Goal: Information Seeking & Learning: Understand process/instructions

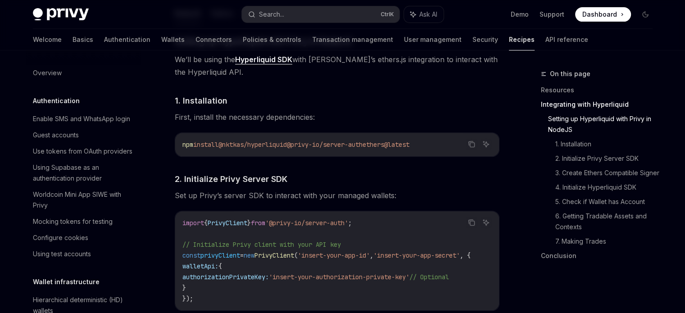
scroll to position [915, 0]
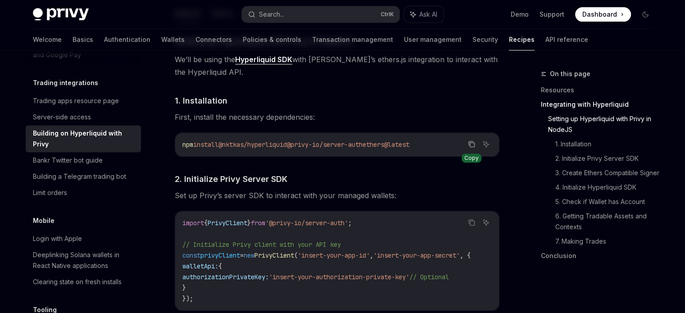
click at [474, 143] on icon "Copy the contents from the code block" at bounding box center [471, 143] width 7 height 7
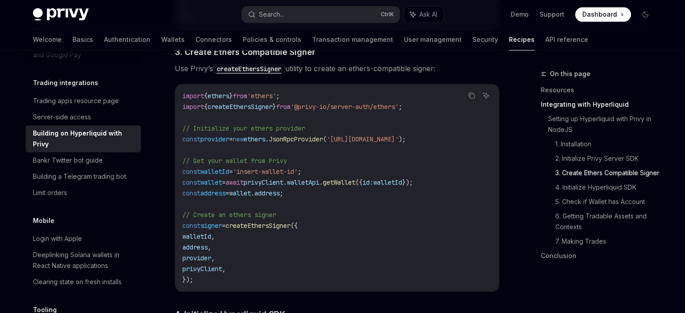
scroll to position [685, 0]
click at [293, 143] on span "JsonRpcProvider" at bounding box center [296, 139] width 54 height 8
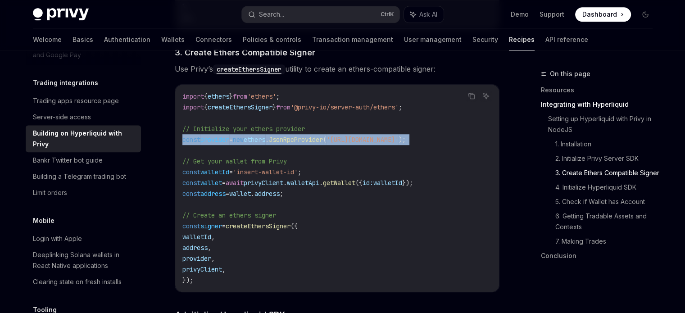
click at [293, 143] on span "JsonRpcProvider" at bounding box center [296, 139] width 54 height 8
copy code "const provider = new ethers . JsonRpcProvider ( 'https://base.llamarpc.com' );"
click at [376, 147] on code "import { ethers } from 'ethers' ; import { createEthersSigner } from '@privy-io…" at bounding box center [336, 188] width 309 height 194
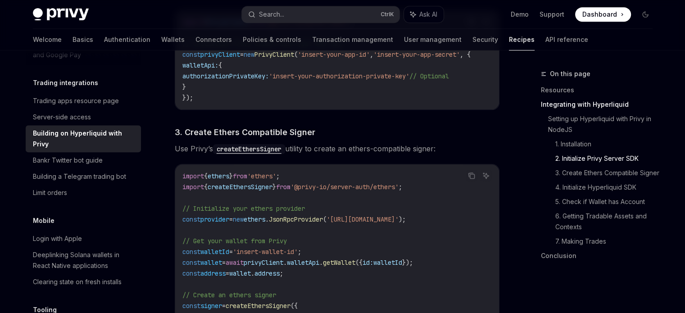
scroll to position [606, 0]
click at [248, 147] on code "createEthersSigner" at bounding box center [249, 148] width 72 height 10
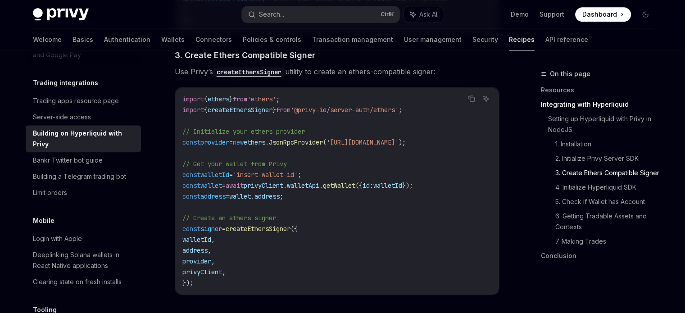
scroll to position [682, 0]
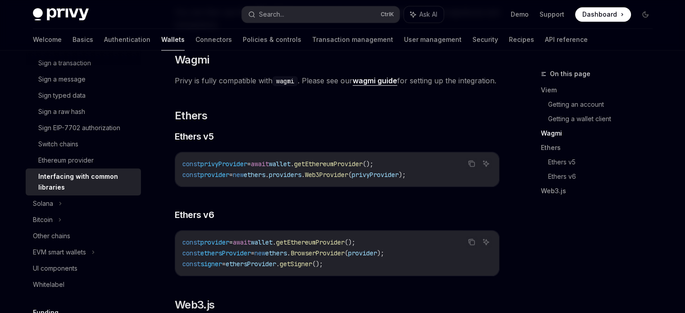
scroll to position [868, 0]
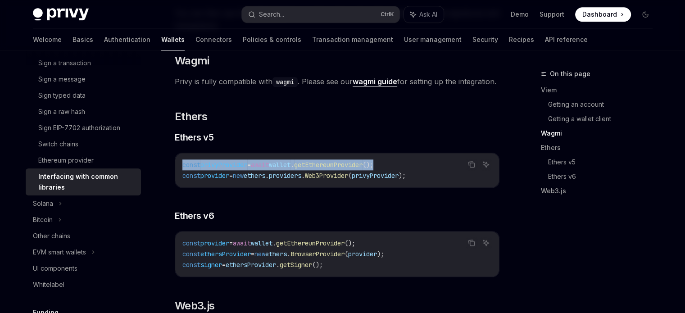
drag, startPoint x: 401, startPoint y: 176, endPoint x: 177, endPoint y: 172, distance: 223.8
click at [177, 172] on div "const privyProvider = await wallet . getEthereumProvider (); const provider = n…" at bounding box center [337, 170] width 324 height 34
copy span "const privyProvider = await wallet . getEthereumProvider ();"
click at [289, 169] on span "wallet" at bounding box center [280, 165] width 22 height 8
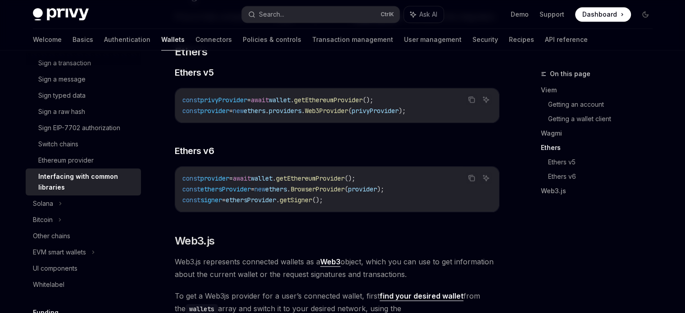
scroll to position [933, 0]
